Goal: Information Seeking & Learning: Learn about a topic

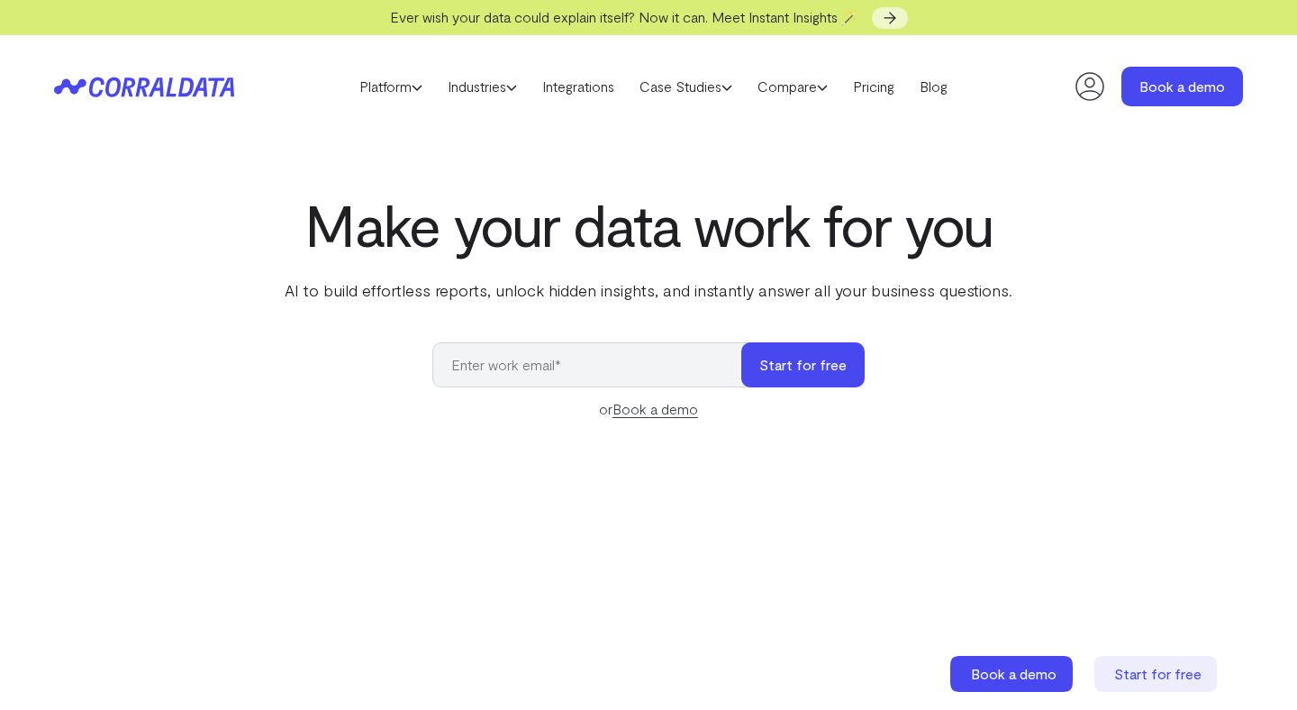
click at [700, 86] on link "Case Studies" at bounding box center [686, 86] width 118 height 27
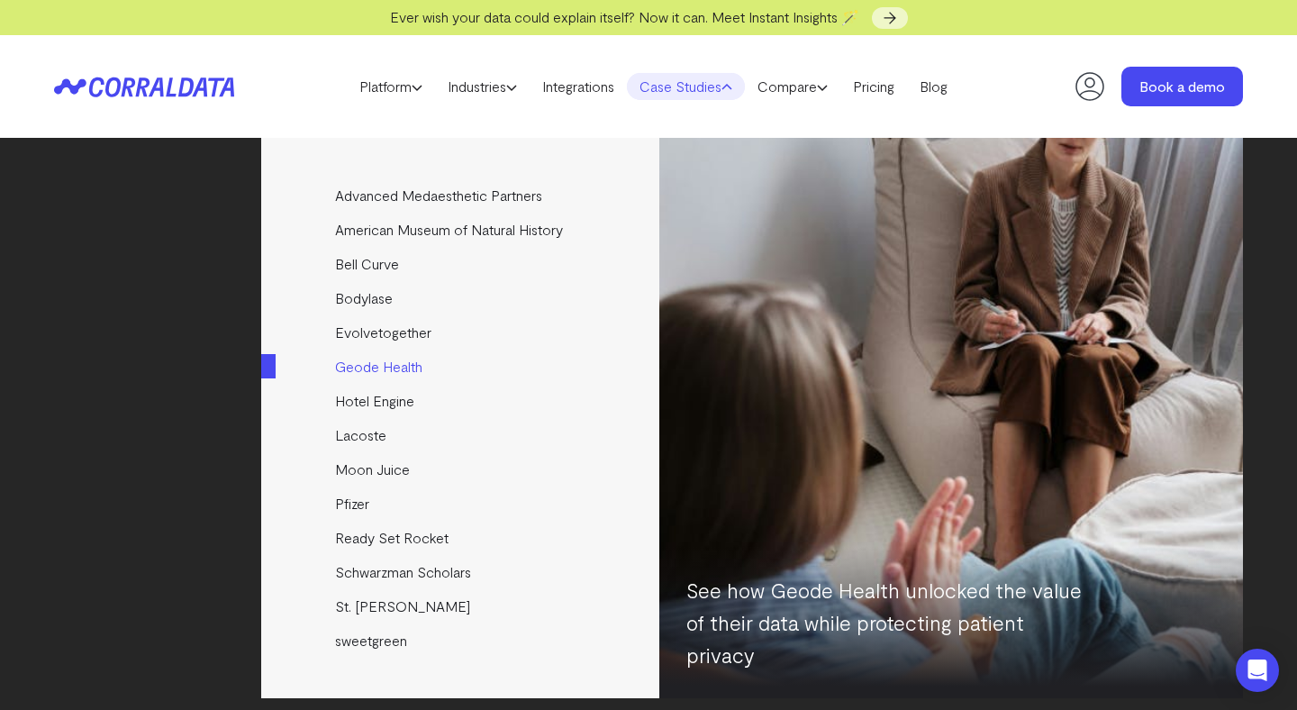
click at [406, 368] on link "Geode Health" at bounding box center [461, 367] width 401 height 34
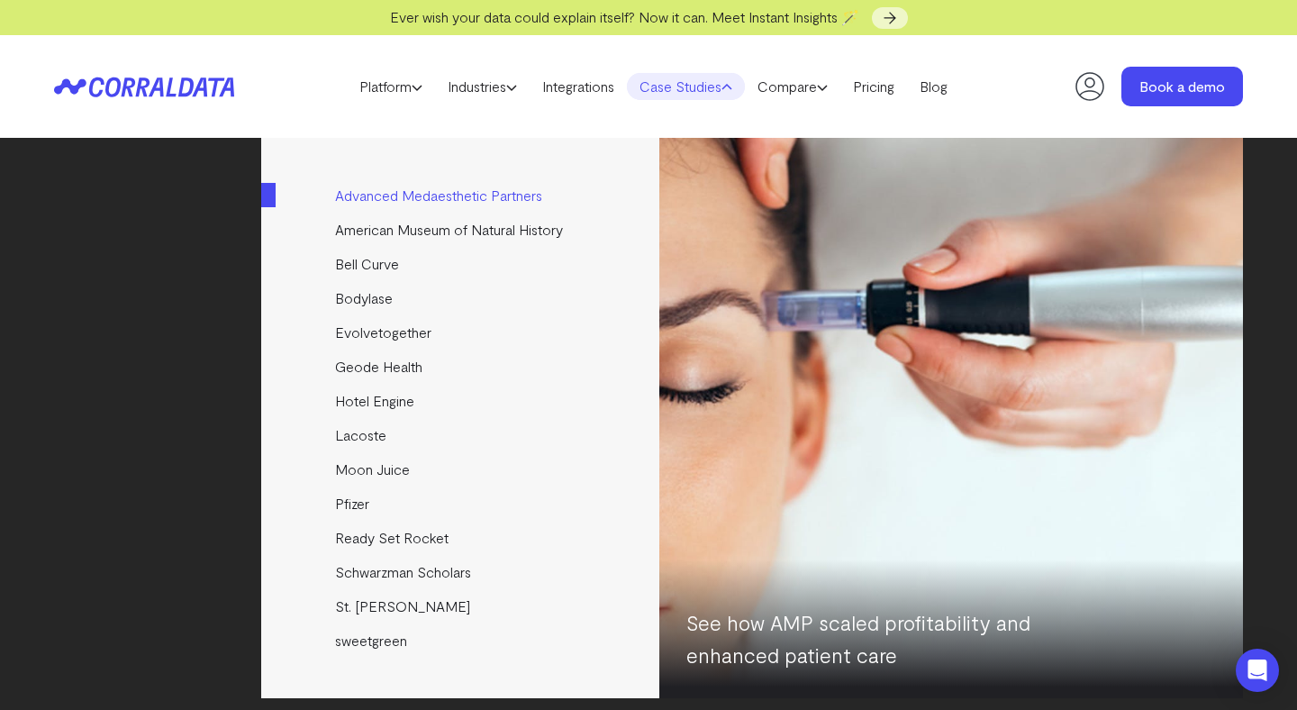
click at [438, 193] on link "Advanced Medaesthetic Partners" at bounding box center [461, 195] width 401 height 34
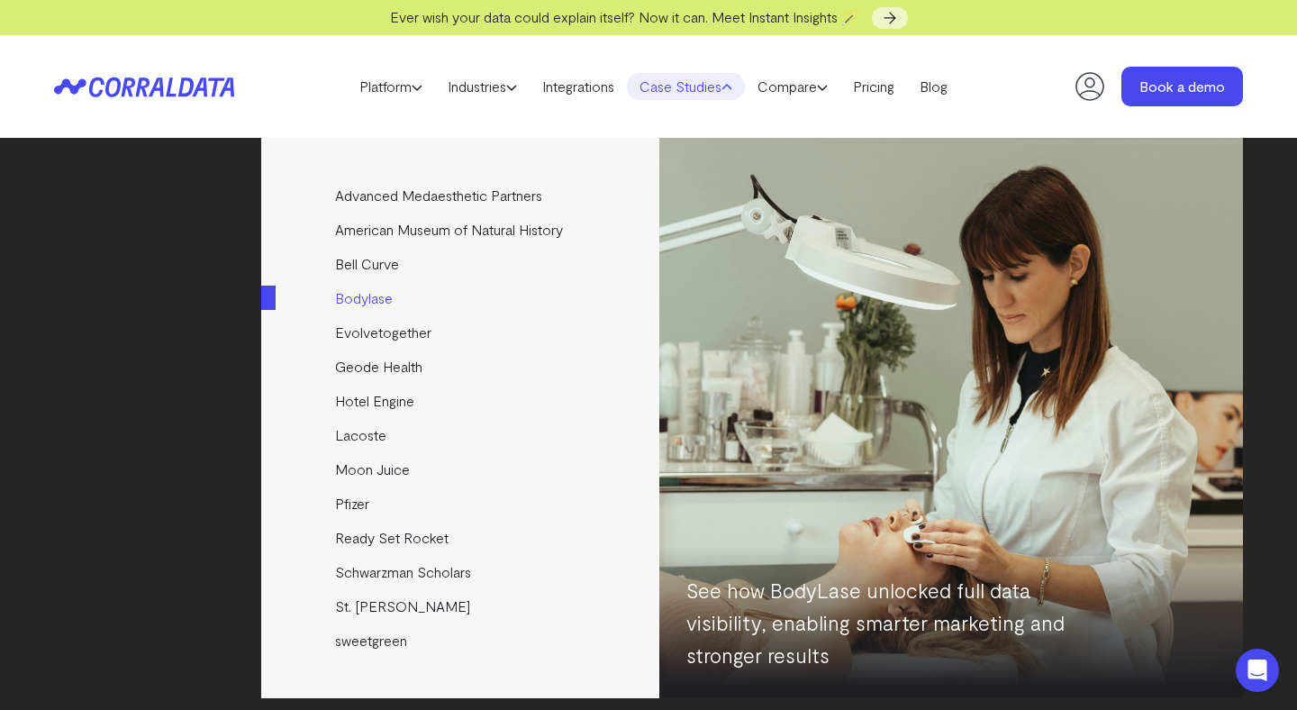
click at [368, 306] on link "Bodylase" at bounding box center [461, 298] width 401 height 34
